Goal: Task Accomplishment & Management: Use online tool/utility

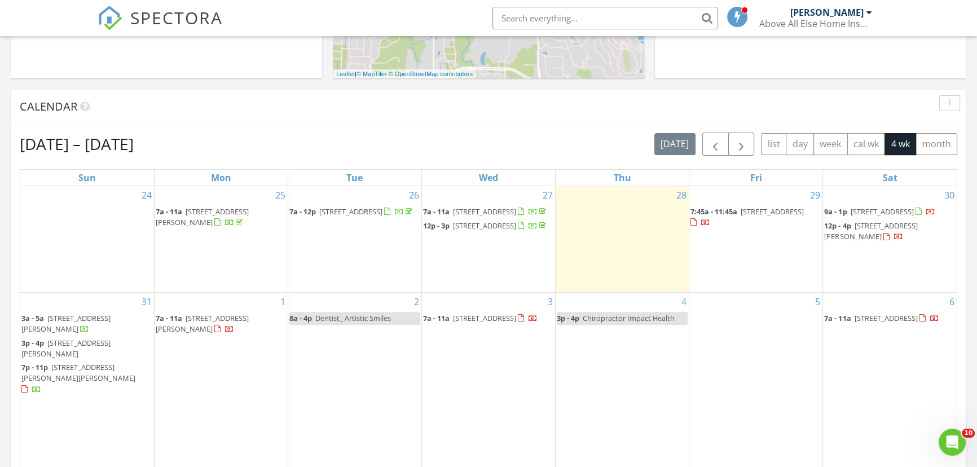
click at [750, 212] on span "774 Lyon Loop, Springdale 72764" at bounding box center [772, 211] width 63 height 10
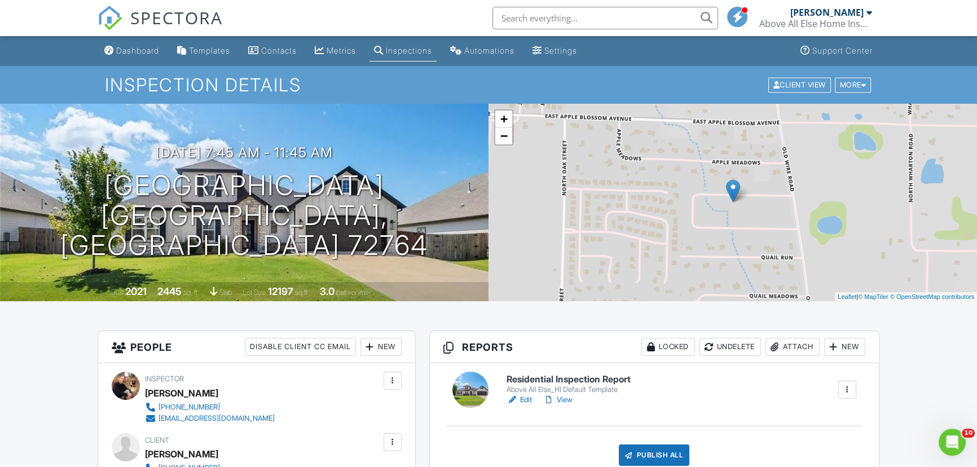
click at [567, 398] on link "View" at bounding box center [557, 399] width 29 height 11
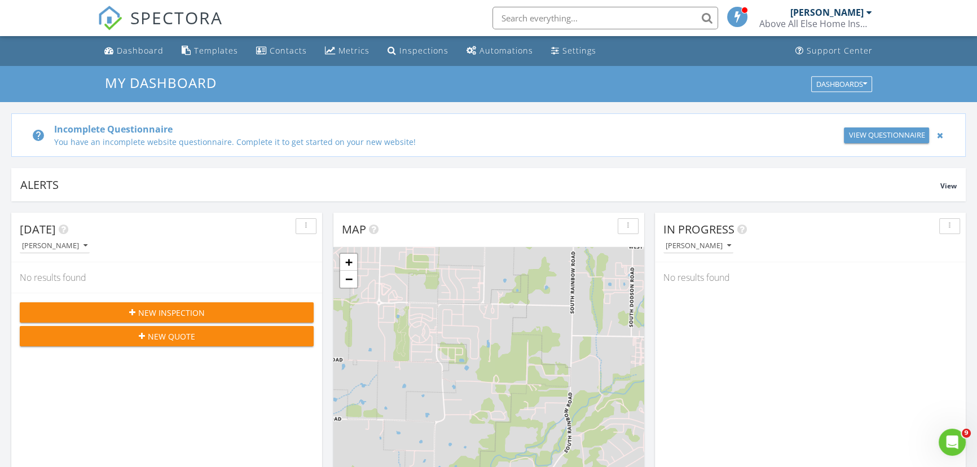
scroll to position [1043, 993]
